Goal: Navigation & Orientation: Find specific page/section

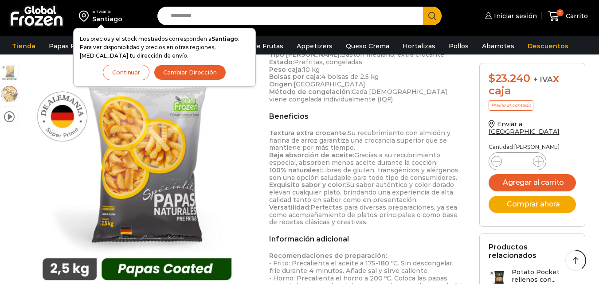
scroll to position [510, 0]
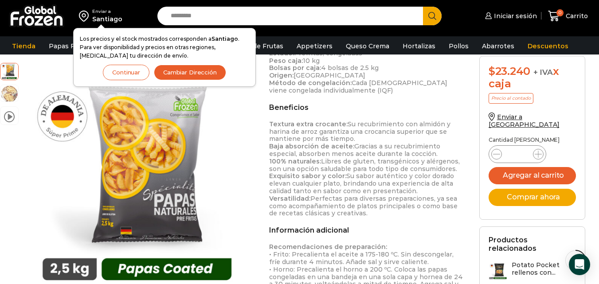
click at [253, 122] on div "video Pasa el mouse por encima de la imagen para aplicar zoom Papas Fritas Coat…" at bounding box center [127, 201] width 269 height 277
click at [122, 72] on button "Continuar" at bounding box center [126, 73] width 47 height 16
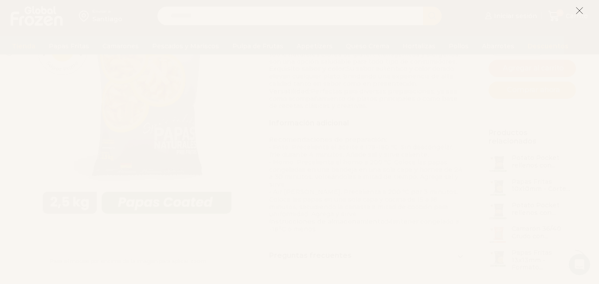
scroll to position [643, 0]
click at [578, 4] on button at bounding box center [580, 10] width 8 height 19
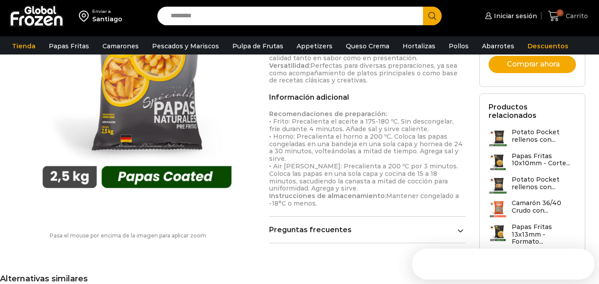
click at [579, 8] on link "0 Carrito" at bounding box center [568, 16] width 44 height 21
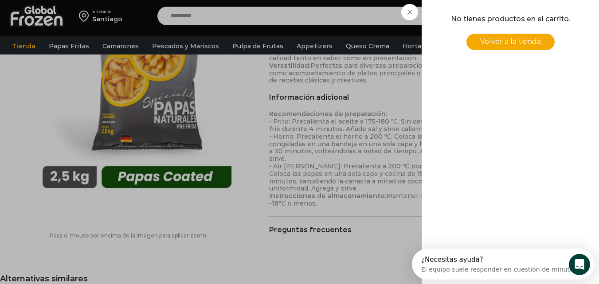
scroll to position [0, 0]
drag, startPoint x: 409, startPoint y: 11, endPoint x: 398, endPoint y: 34, distance: 25.6
click at [546, 11] on div "0 Carrito 0 0 Shopping Cart No tienes productos en el carrito. Volver a la tien…" at bounding box center [568, 16] width 44 height 21
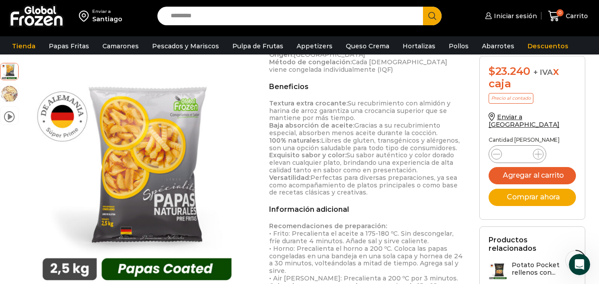
scroll to position [510, 0]
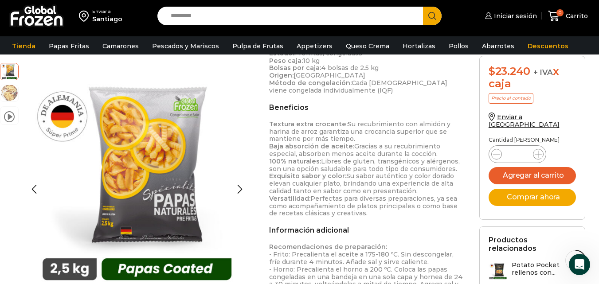
click at [8, 92] on img at bounding box center [9, 93] width 18 height 18
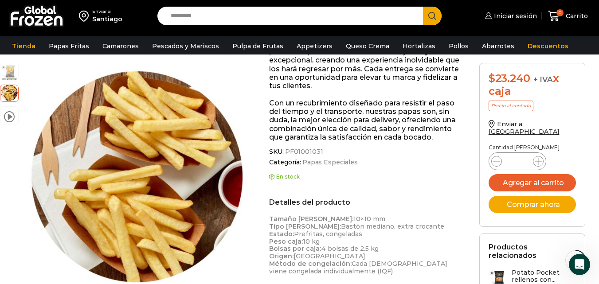
scroll to position [288, 0]
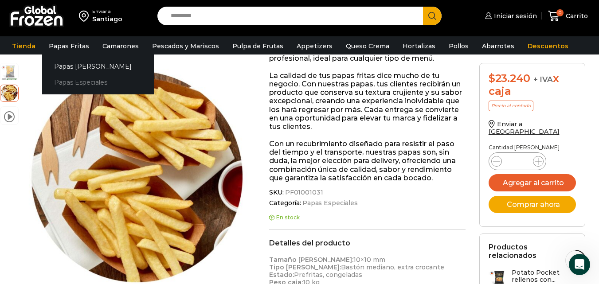
click at [64, 85] on link "Papas Especiales" at bounding box center [98, 83] width 112 height 16
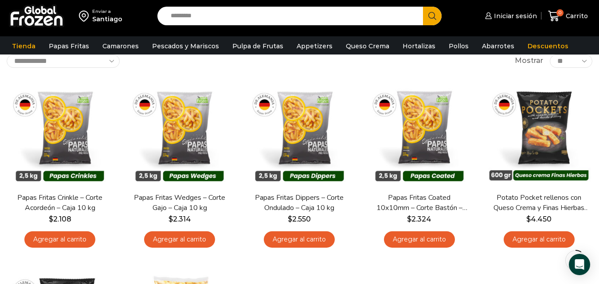
scroll to position [44, 0]
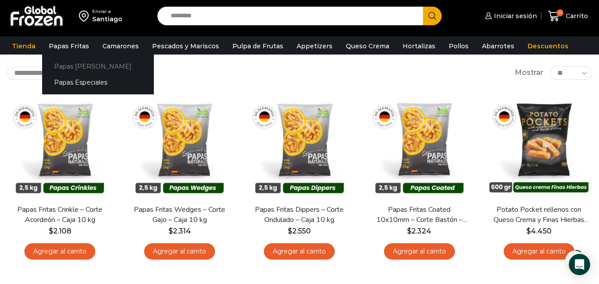
click at [70, 66] on link "Papas [PERSON_NAME]" at bounding box center [98, 66] width 112 height 16
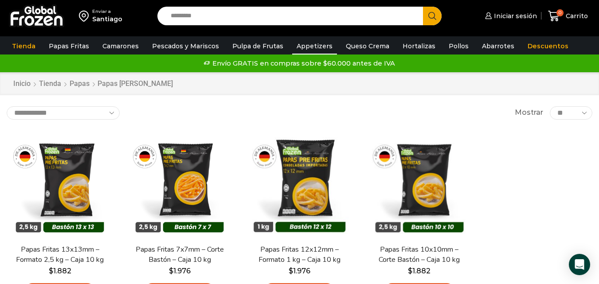
click at [300, 44] on link "Appetizers" at bounding box center [314, 46] width 45 height 17
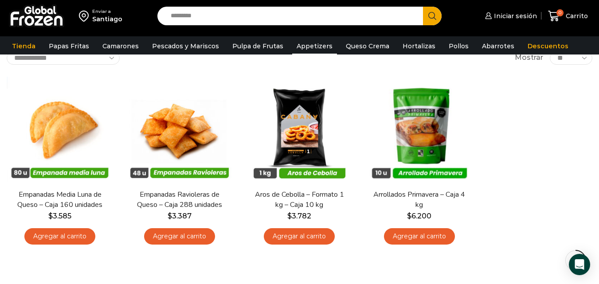
scroll to position [44, 0]
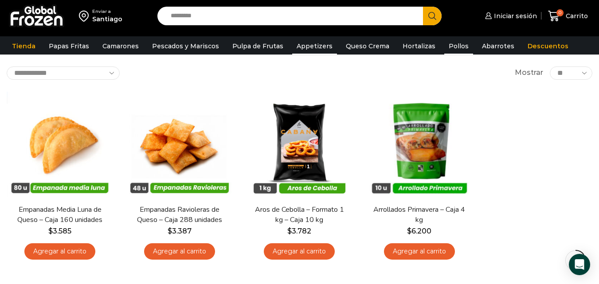
click at [445, 43] on link "Pollos" at bounding box center [458, 46] width 29 height 17
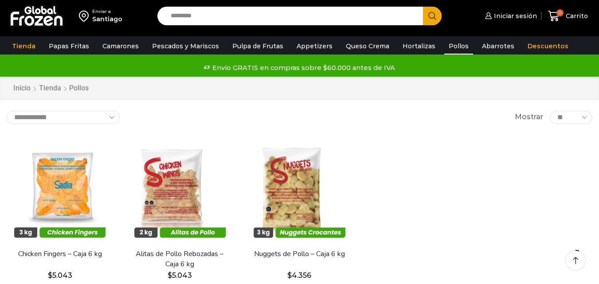
scroll to position [44, 0]
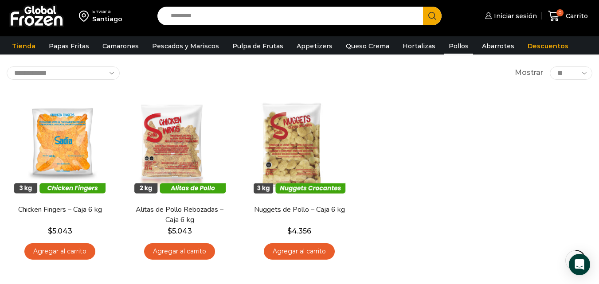
drag, startPoint x: 302, startPoint y: 46, endPoint x: 313, endPoint y: 58, distance: 16.4
click at [302, 45] on link "Appetizers" at bounding box center [314, 46] width 45 height 17
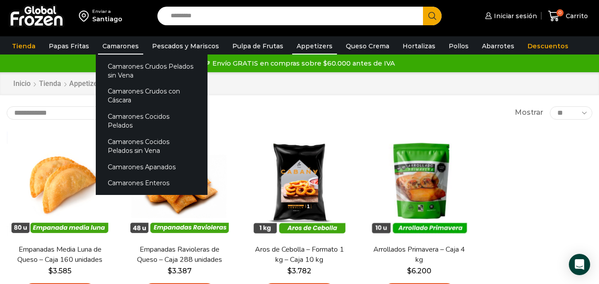
click at [123, 43] on link "Camarones" at bounding box center [120, 46] width 45 height 17
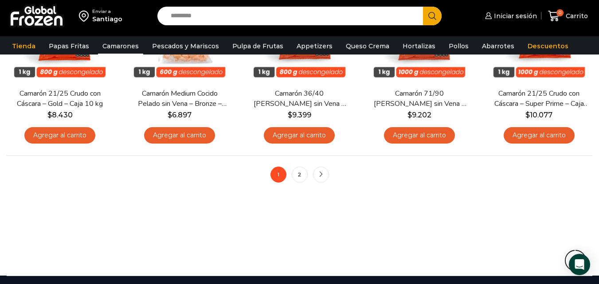
scroll to position [887, 0]
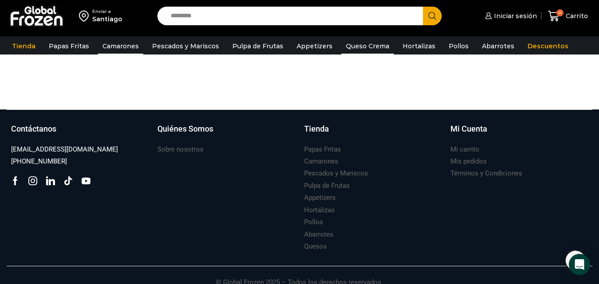
click at [360, 46] on link "Queso Crema" at bounding box center [367, 46] width 52 height 17
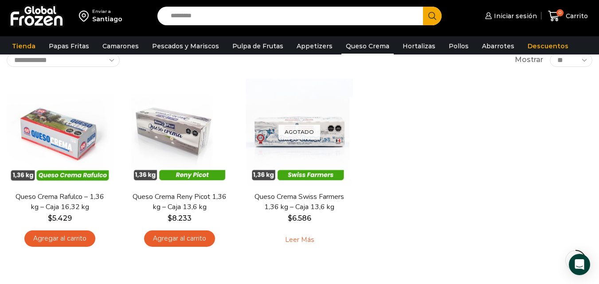
scroll to position [44, 0]
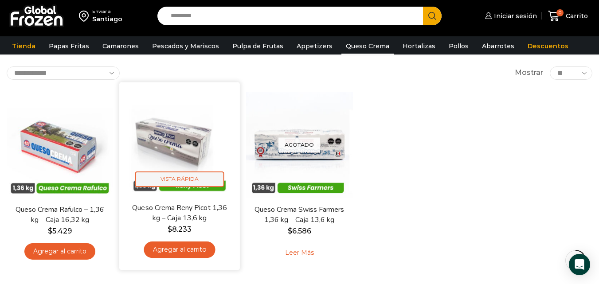
click at [185, 177] on span "Vista Rápida" at bounding box center [179, 180] width 89 height 16
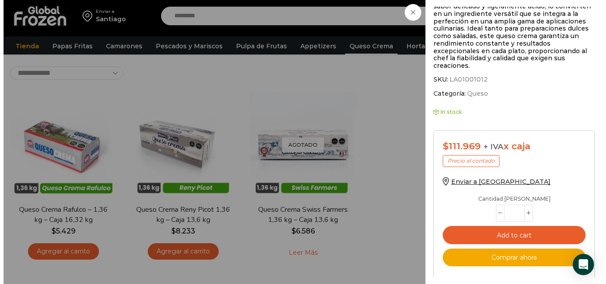
scroll to position [304, 0]
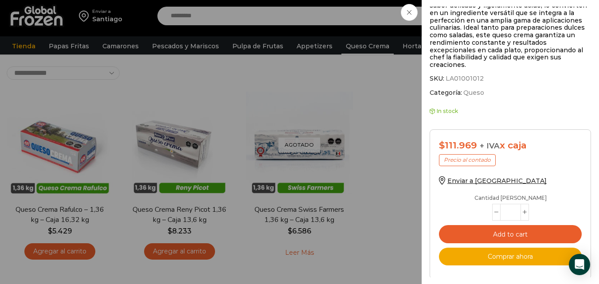
click at [477, 177] on span "Enviar a [GEOGRAPHIC_DATA]" at bounding box center [496, 181] width 99 height 8
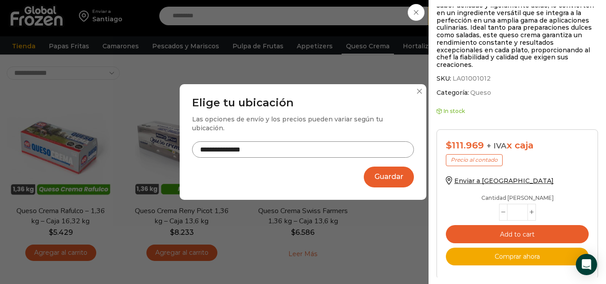
click at [350, 142] on input "**********" at bounding box center [303, 149] width 222 height 16
